Goal: Check status: Check status

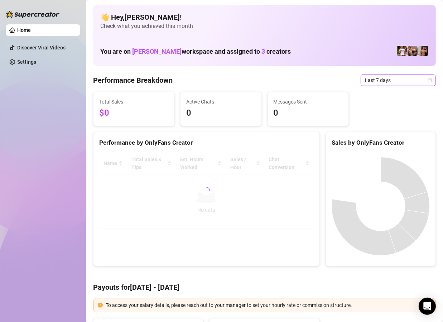
click at [368, 85] on div "Last 7 days" at bounding box center [397, 79] width 75 height 11
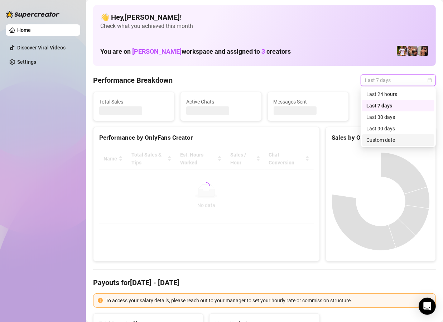
click at [380, 140] on div "Custom date" at bounding box center [398, 140] width 64 height 8
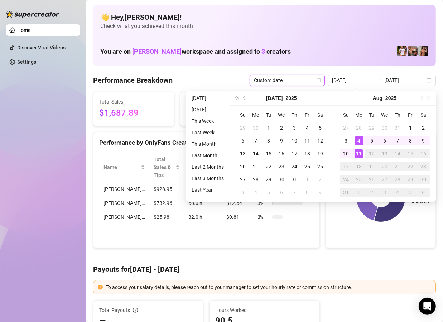
type input "[DATE]"
click at [358, 152] on div "11" at bounding box center [358, 153] width 9 height 9
type input "[DATE]"
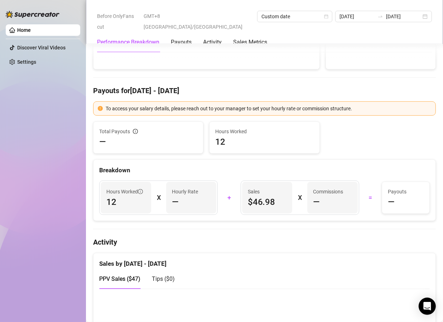
scroll to position [180, 0]
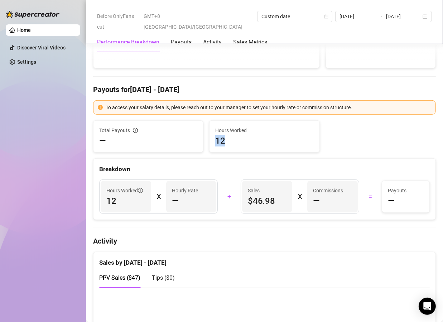
drag, startPoint x: 229, startPoint y: 142, endPoint x: 214, endPoint y: 140, distance: 15.1
click at [214, 140] on div "Hours Worked 12" at bounding box center [263, 136] width 109 height 31
click at [284, 135] on span "12" at bounding box center [264, 140] width 98 height 11
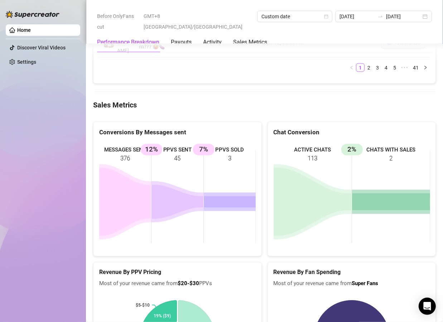
scroll to position [984, 0]
